Goal: Navigation & Orientation: Go to known website

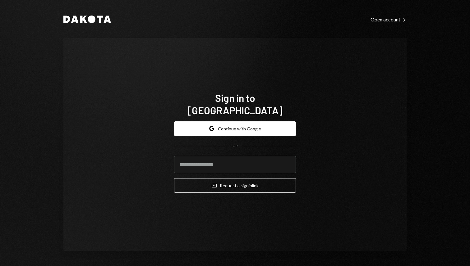
click at [253, 116] on div "Google Continue with Google OR Email Request a sign in link" at bounding box center [235, 157] width 122 height 82
click at [246, 123] on button "Google Continue with Google" at bounding box center [235, 128] width 122 height 15
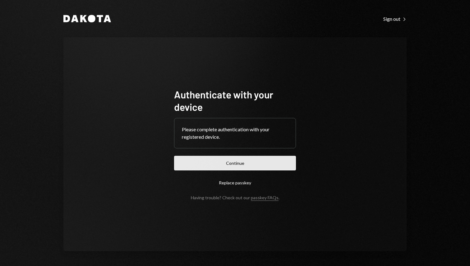
click at [236, 163] on button "Continue" at bounding box center [235, 163] width 122 height 15
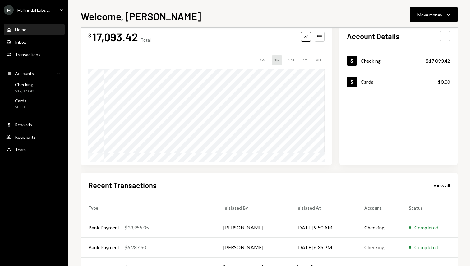
scroll to position [19, 0]
